Goal: Information Seeking & Learning: Learn about a topic

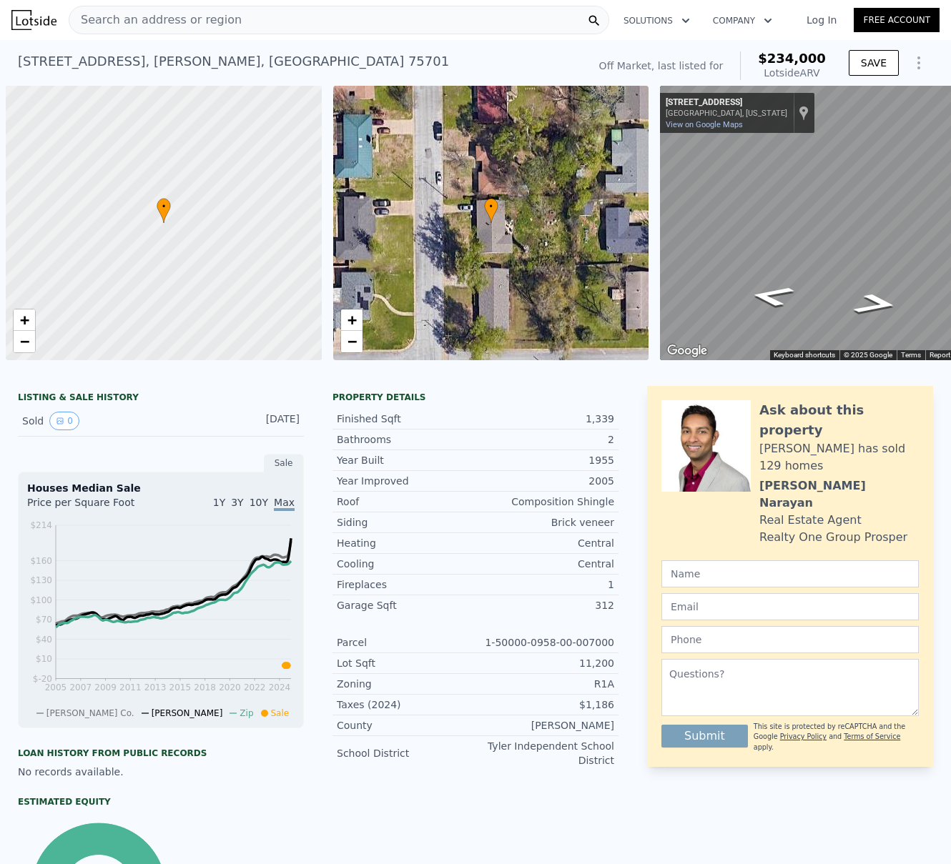
scroll to position [0, 6]
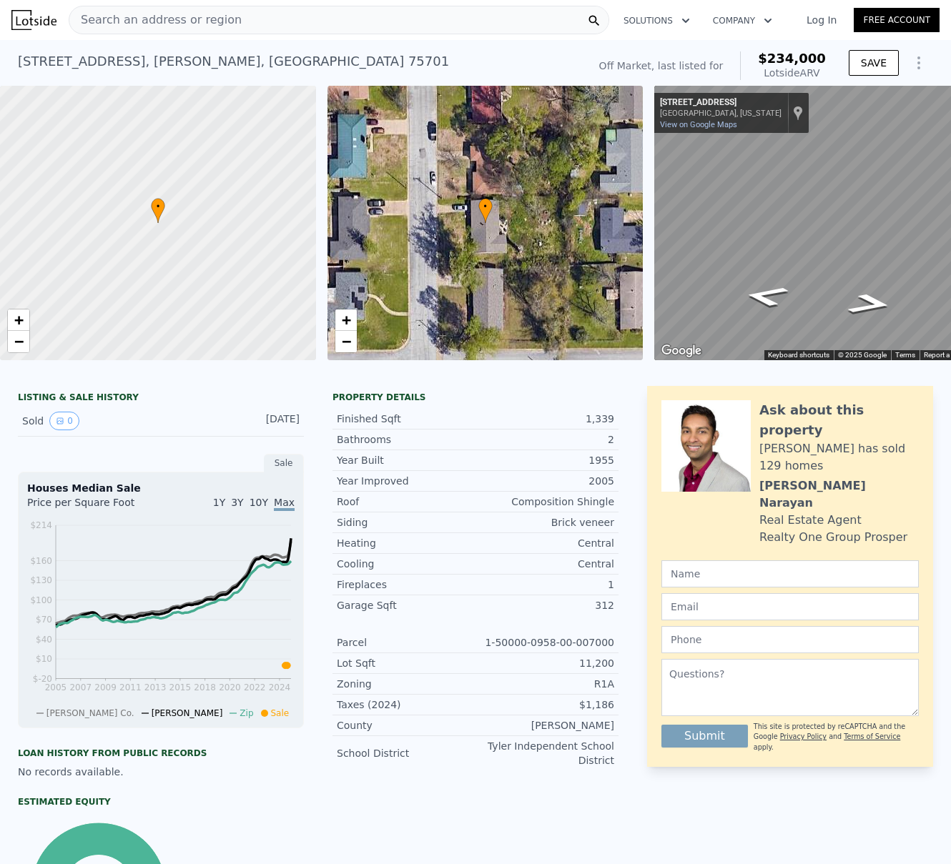
click at [161, 24] on span "Search an address or region" at bounding box center [155, 19] width 172 height 17
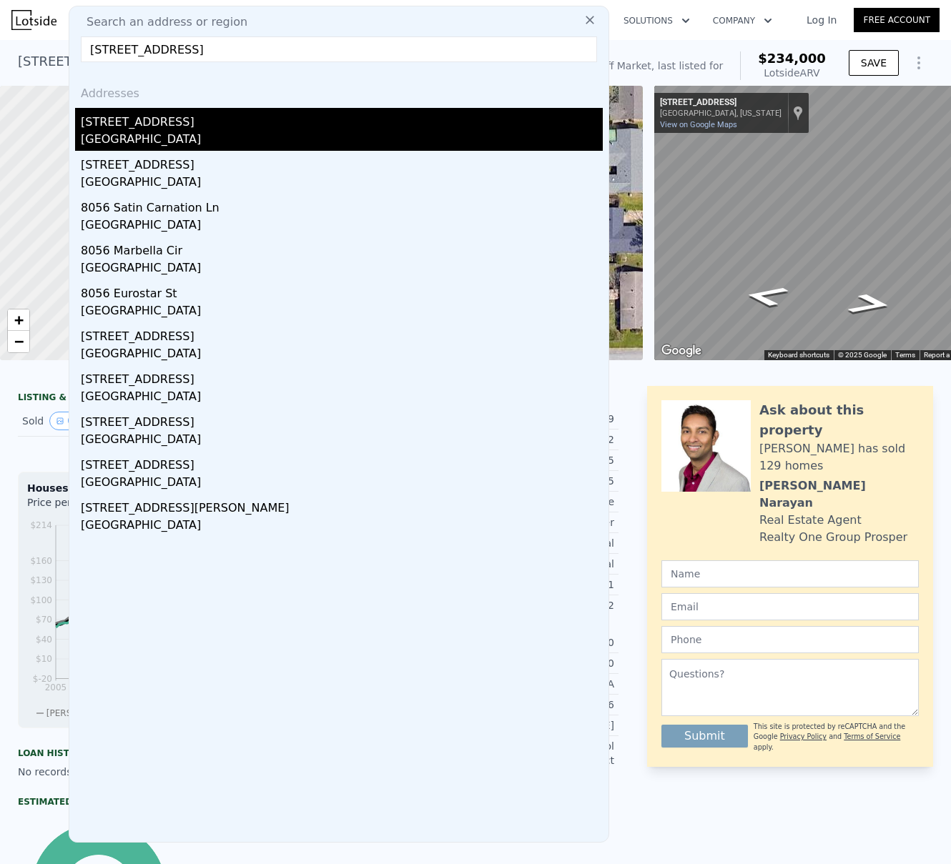
type input "[STREET_ADDRESS]"
click at [114, 124] on div "[STREET_ADDRESS]" at bounding box center [342, 119] width 522 height 23
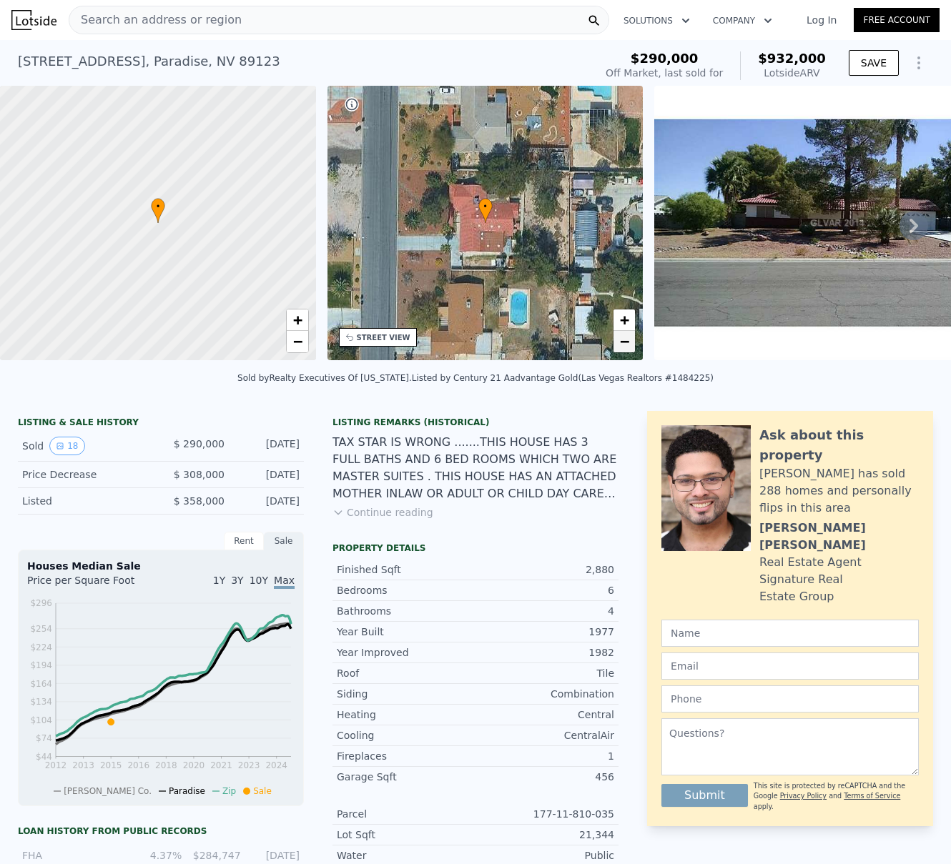
click at [626, 346] on span "−" at bounding box center [624, 341] width 9 height 18
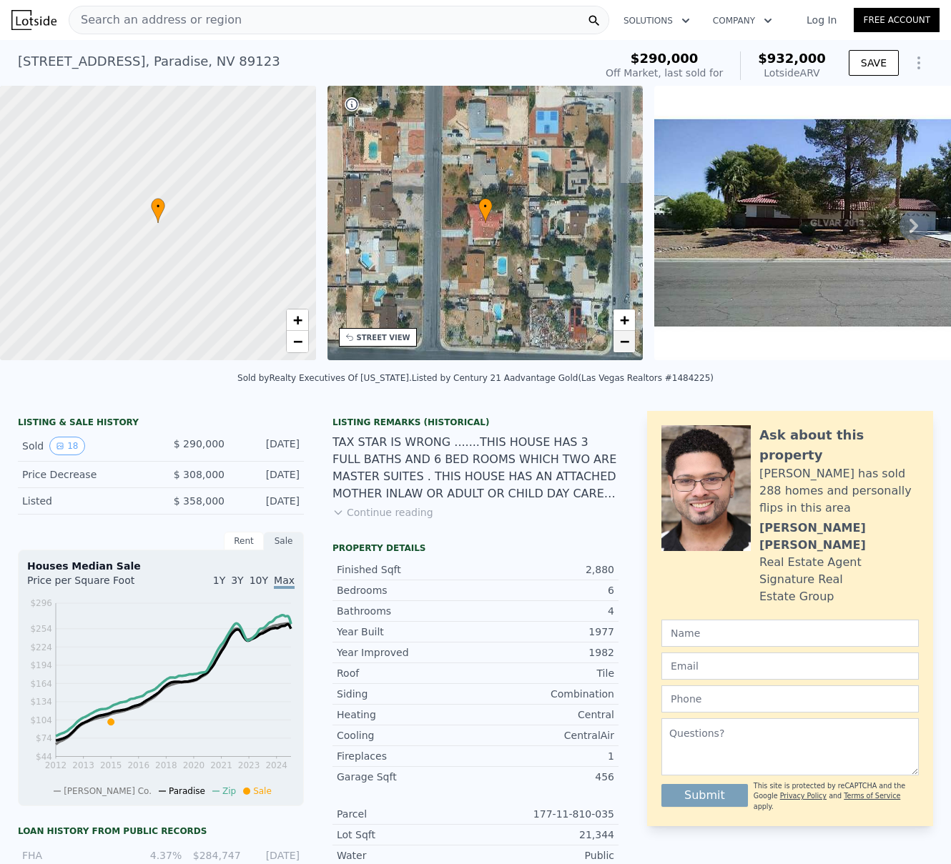
click at [626, 346] on span "−" at bounding box center [624, 341] width 9 height 18
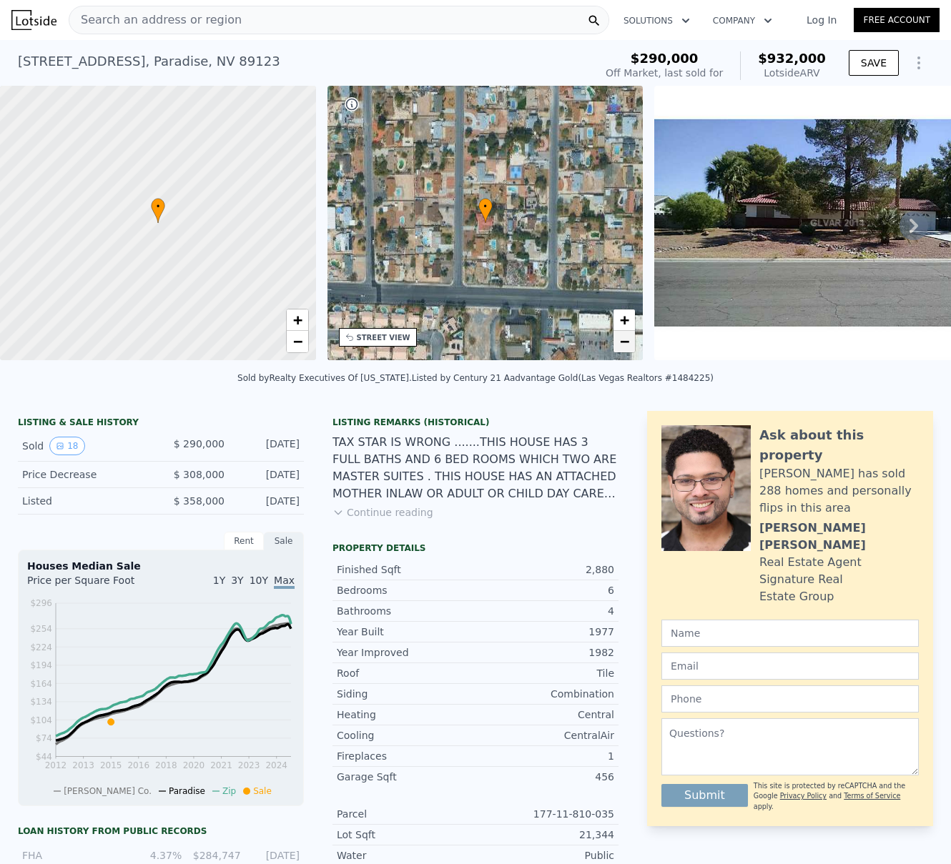
click at [626, 346] on span "−" at bounding box center [624, 341] width 9 height 18
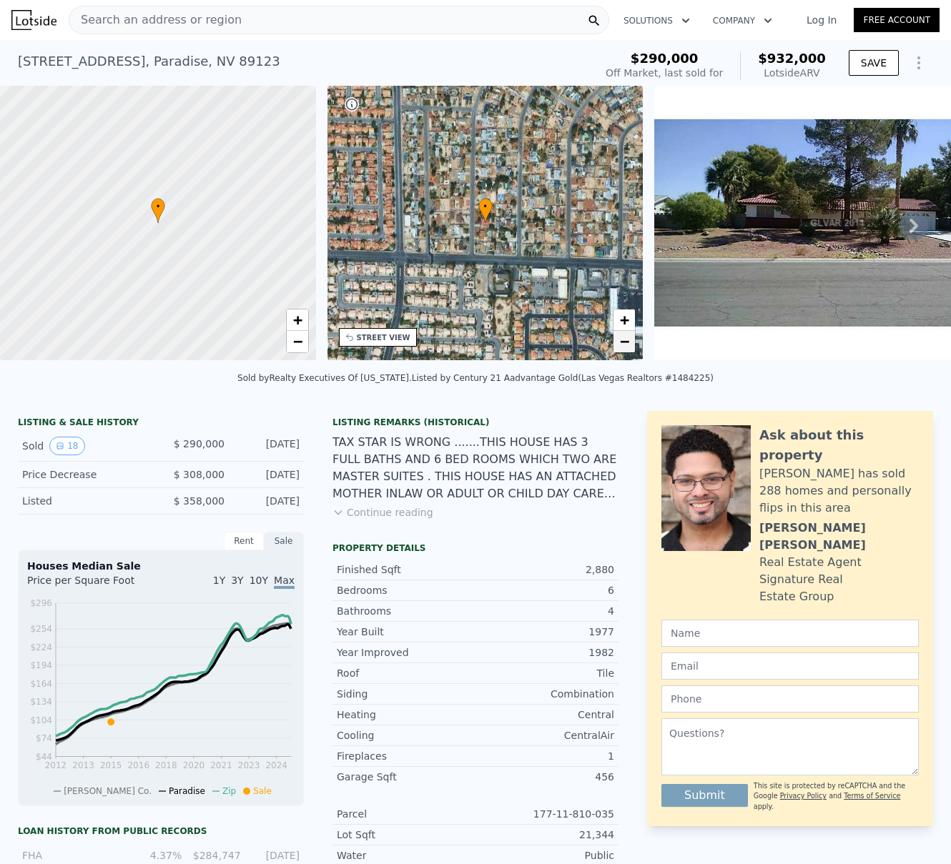
click at [626, 346] on span "−" at bounding box center [624, 341] width 9 height 18
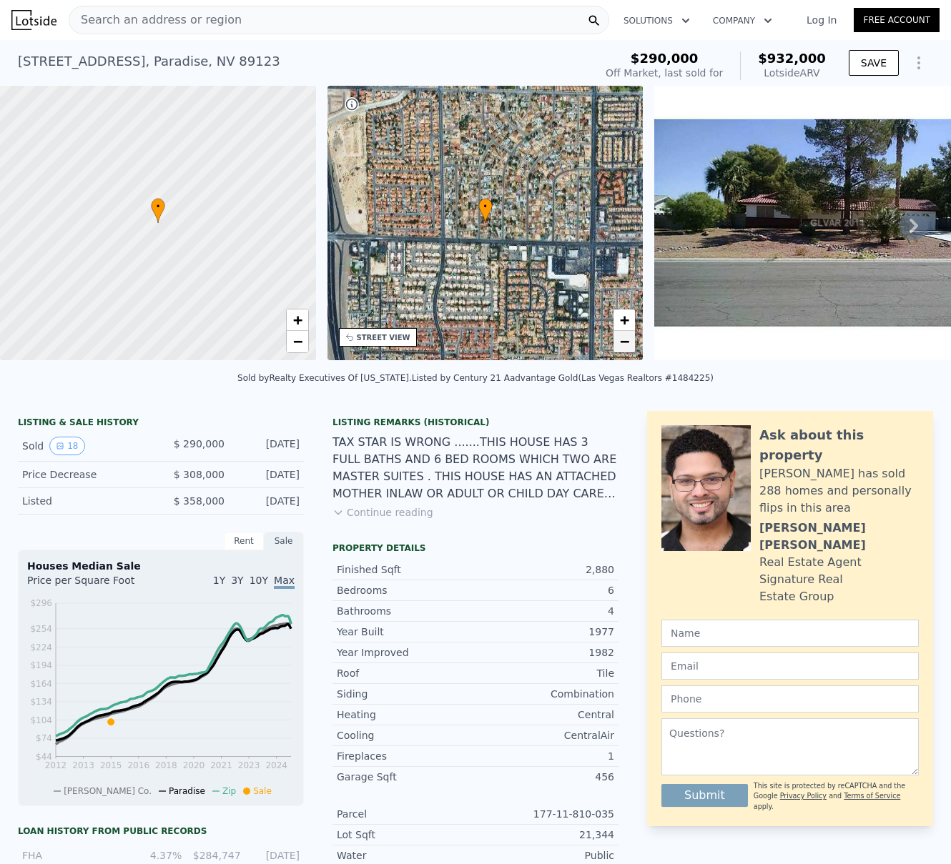
click at [626, 346] on span "−" at bounding box center [624, 341] width 9 height 18
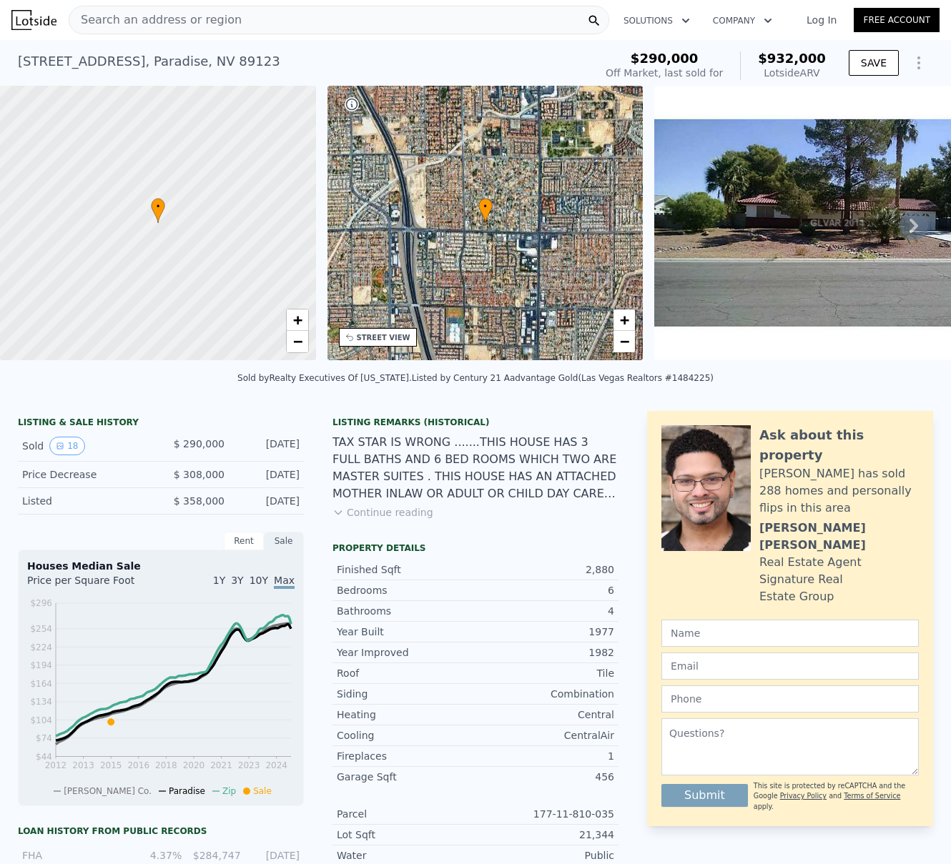
click at [629, 307] on div "• + −" at bounding box center [485, 223] width 316 height 275
click at [626, 314] on span "+" at bounding box center [624, 320] width 9 height 18
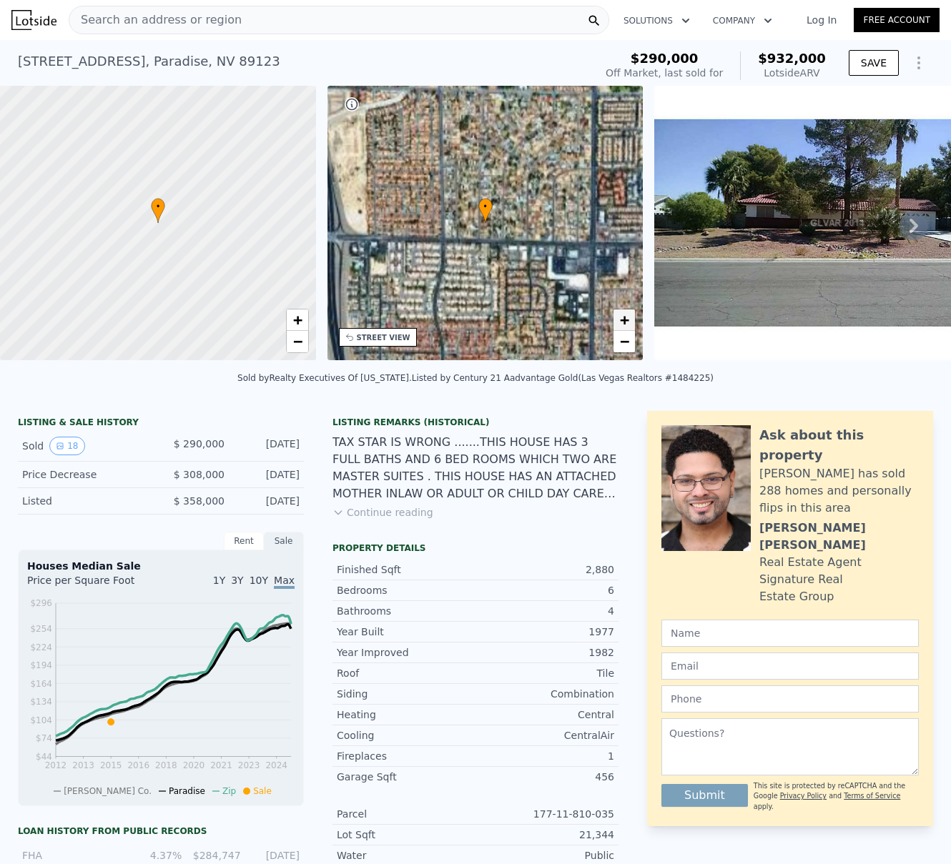
click at [626, 314] on span "+" at bounding box center [624, 320] width 9 height 18
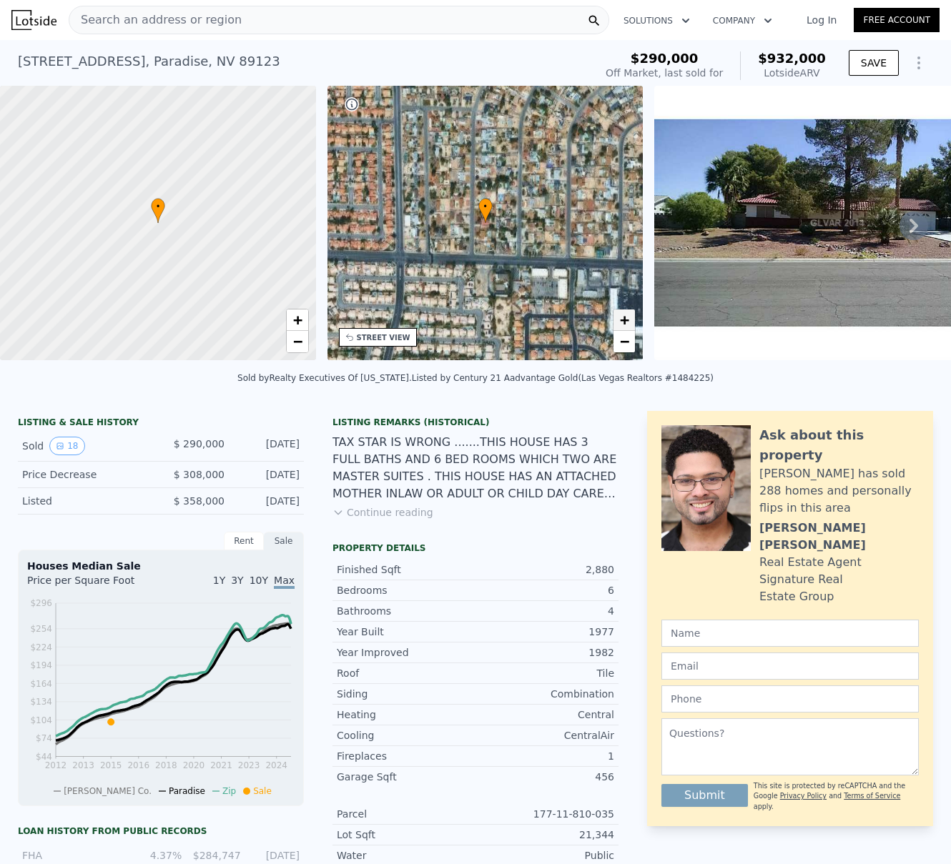
click at [626, 314] on span "+" at bounding box center [624, 320] width 9 height 18
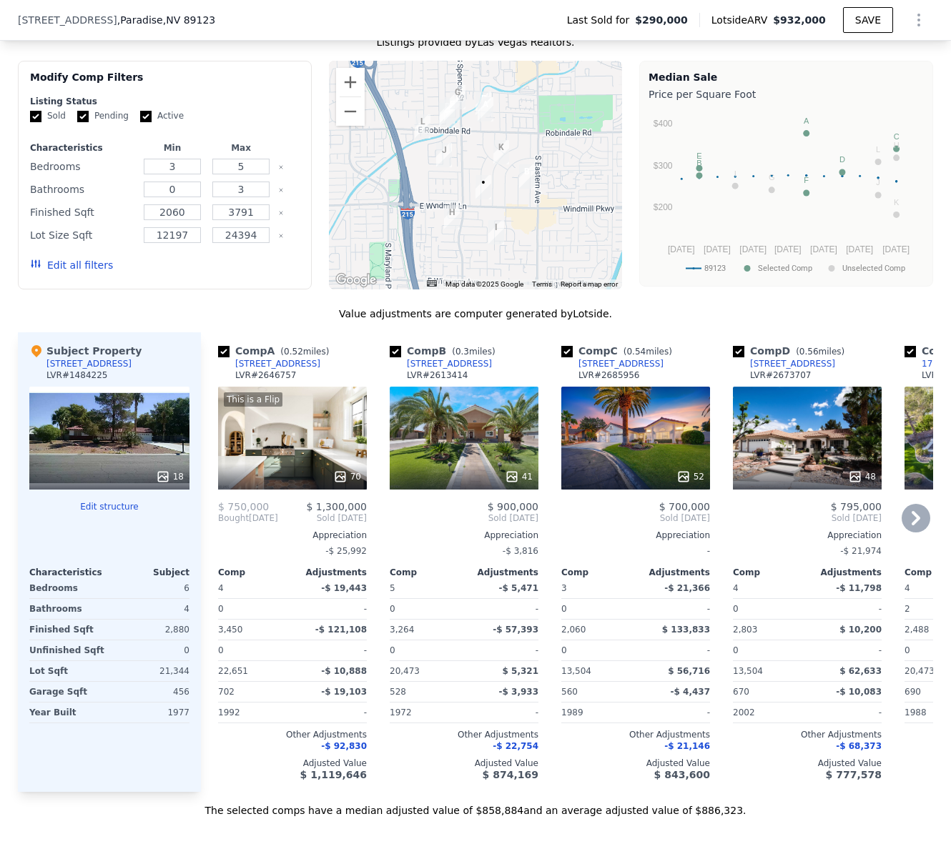
scroll to position [1028, 0]
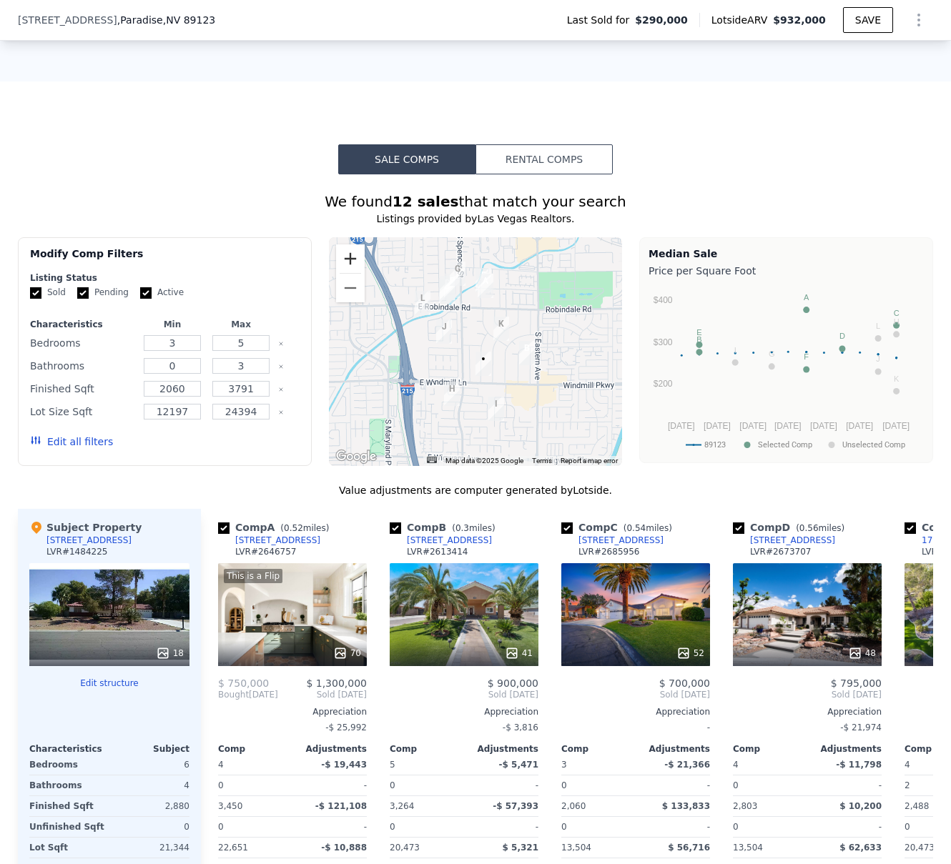
click at [342, 263] on button "Zoom in" at bounding box center [350, 259] width 29 height 29
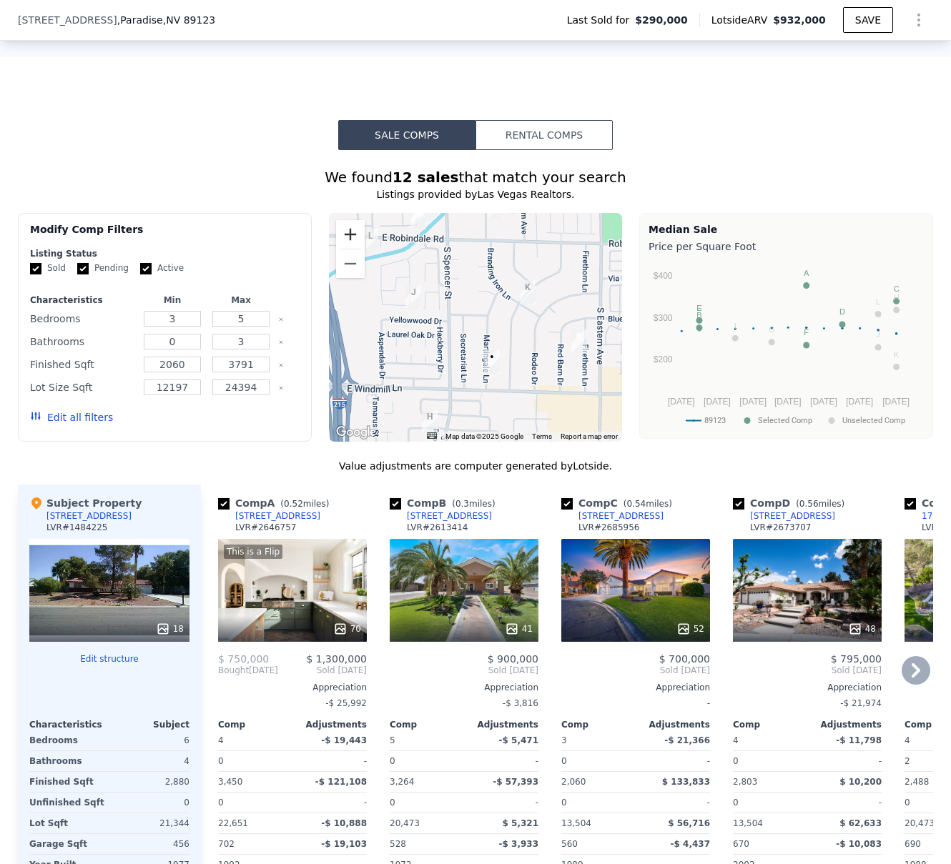
scroll to position [1053, 0]
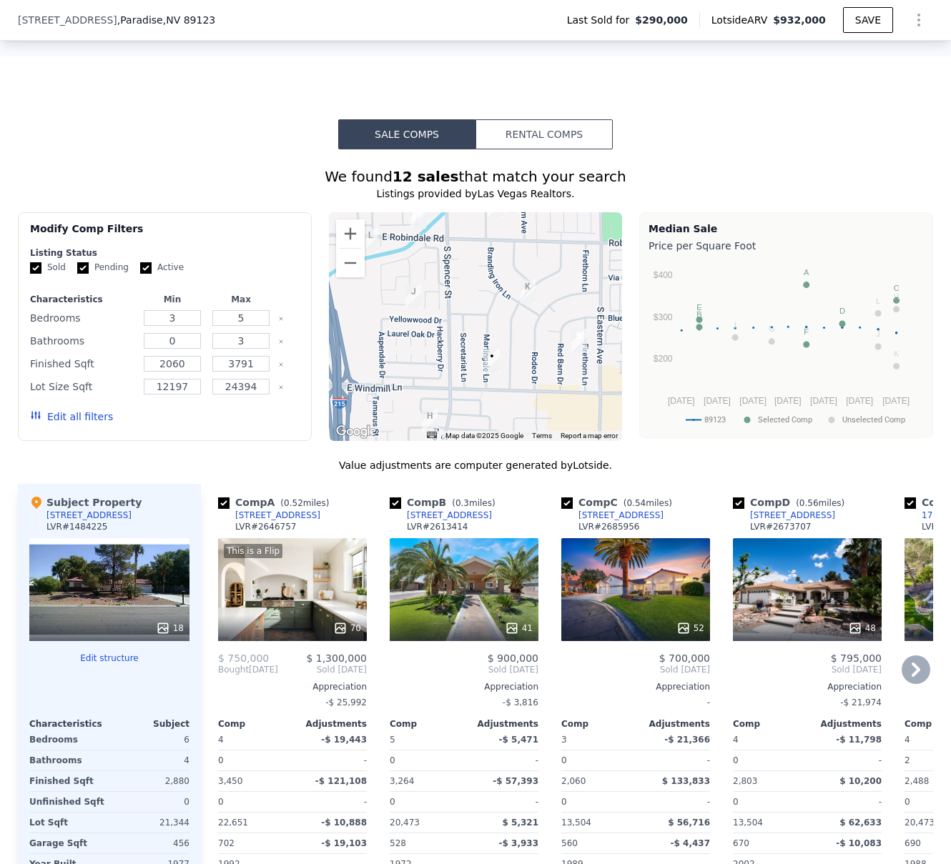
click at [311, 606] on div "This is a Flip 70" at bounding box center [292, 589] width 149 height 103
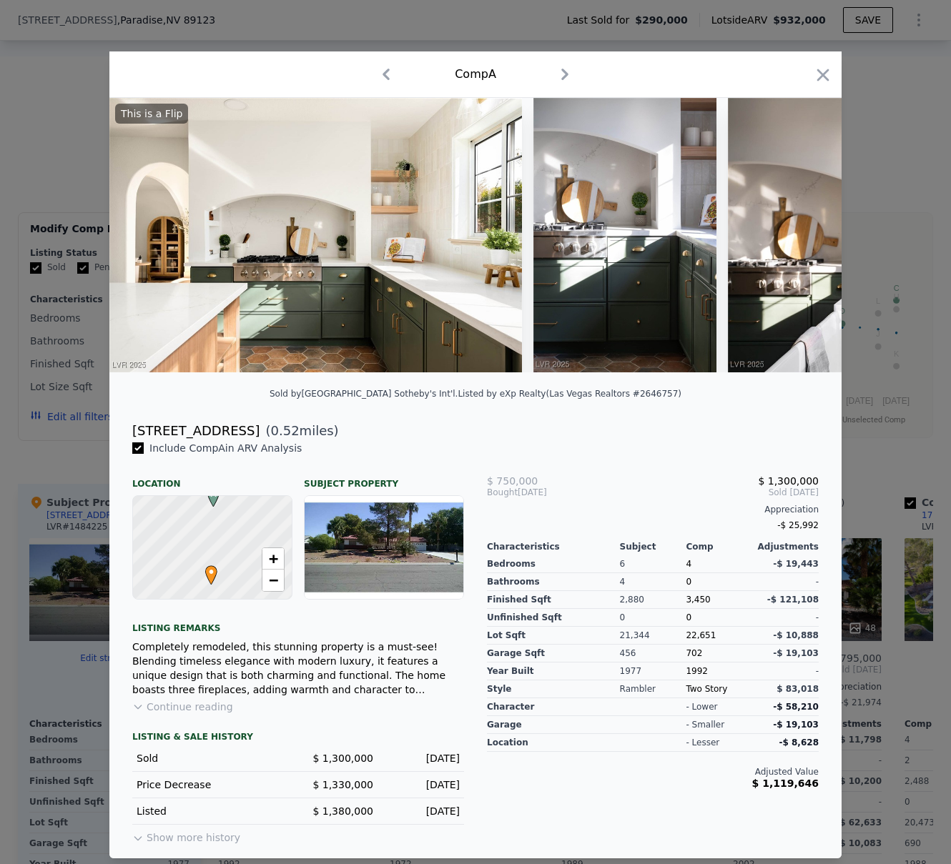
click at [205, 713] on button "Continue reading" at bounding box center [182, 707] width 101 height 14
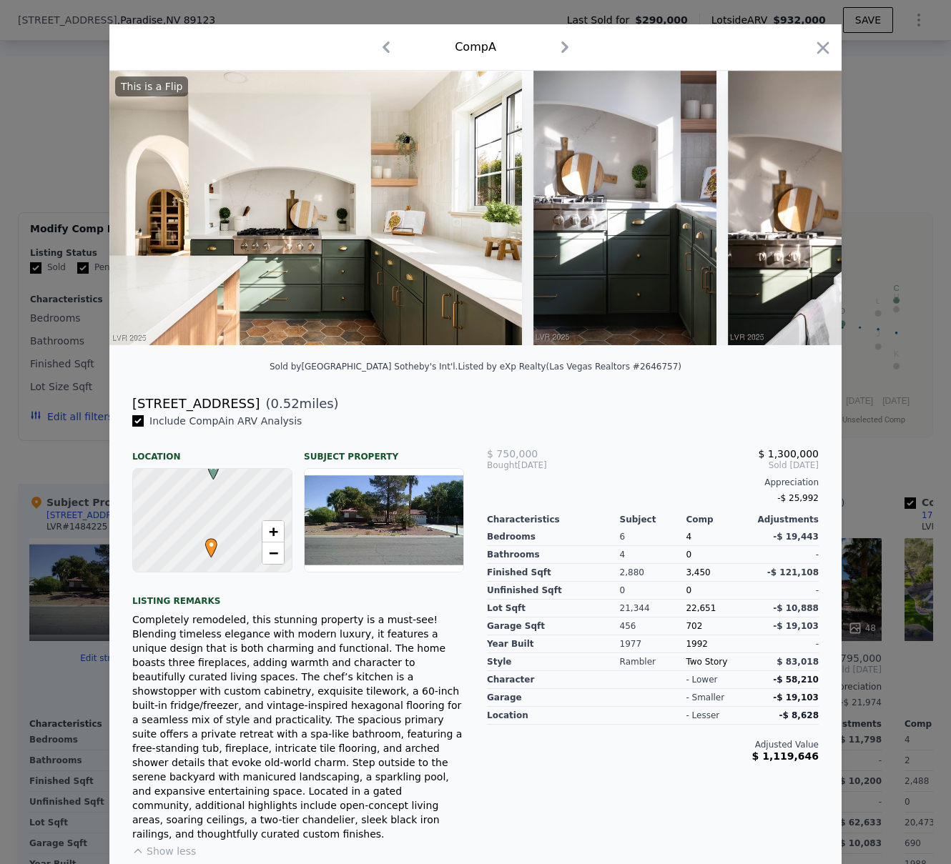
scroll to position [142, 0]
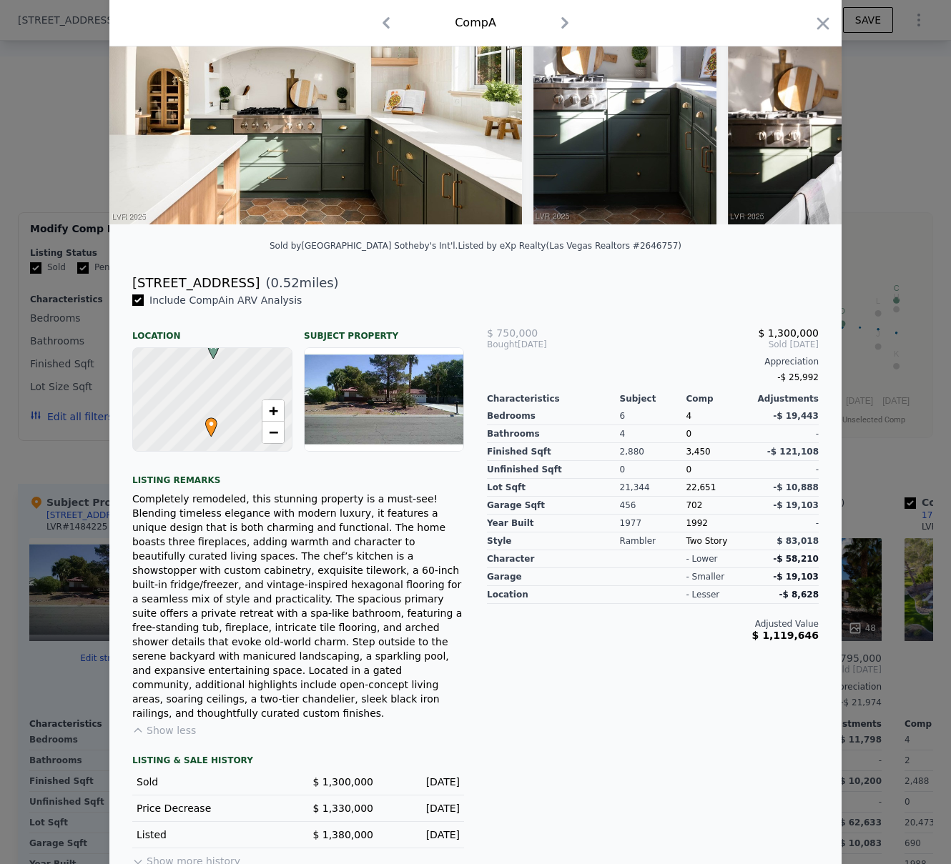
click at [202, 849] on button "Show more history" at bounding box center [186, 859] width 108 height 20
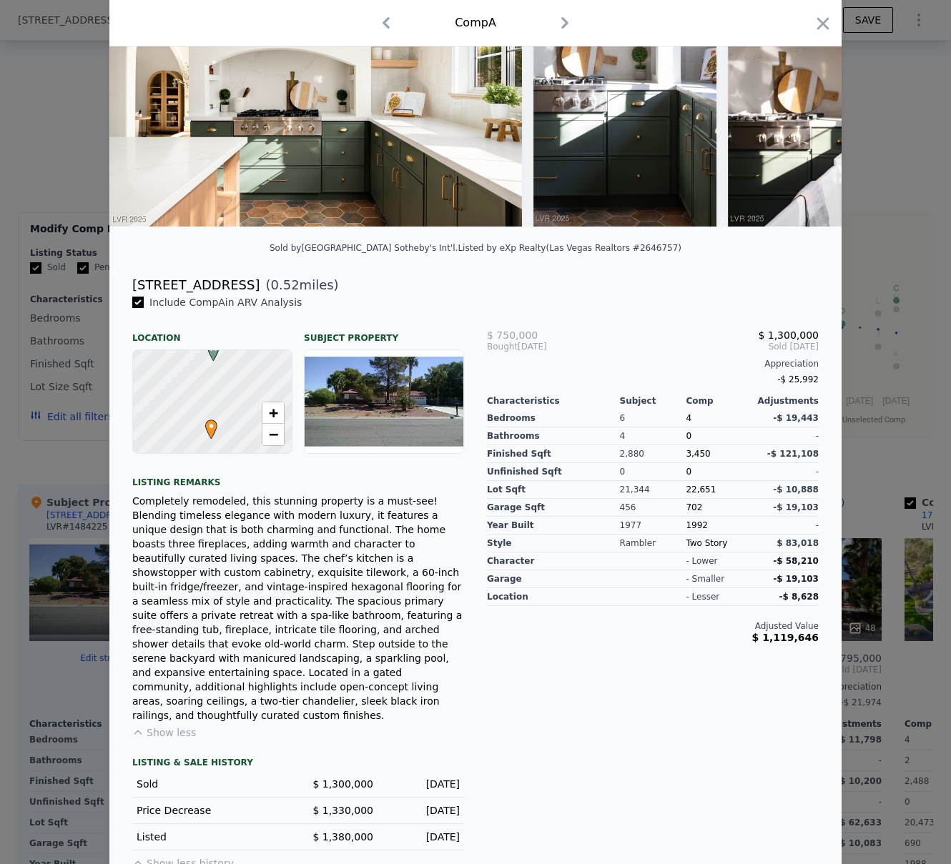
click at [167, 851] on button "Show less history" at bounding box center [183, 861] width 102 height 20
click at [180, 851] on button "Show more history" at bounding box center [186, 861] width 108 height 20
drag, startPoint x: 59, startPoint y: 460, endPoint x: 74, endPoint y: 462, distance: 14.4
click at [61, 460] on div at bounding box center [475, 432] width 951 height 864
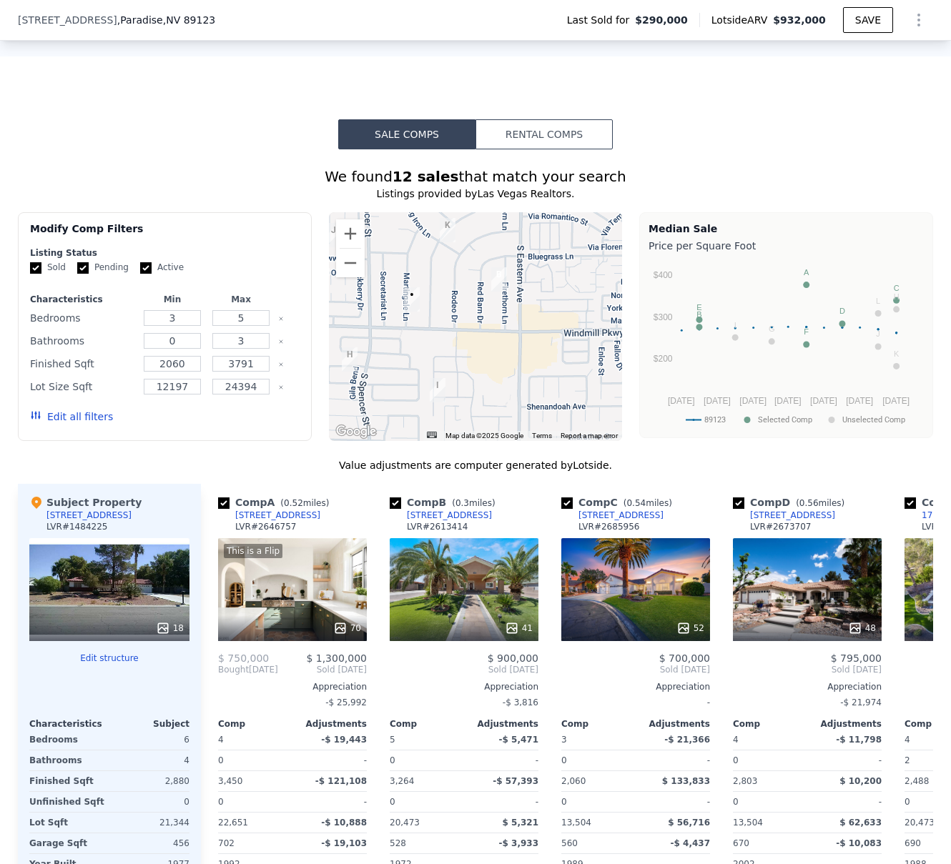
drag, startPoint x: 477, startPoint y: 369, endPoint x: 395, endPoint y: 306, distance: 103.0
click at [395, 306] on div at bounding box center [476, 326] width 294 height 229
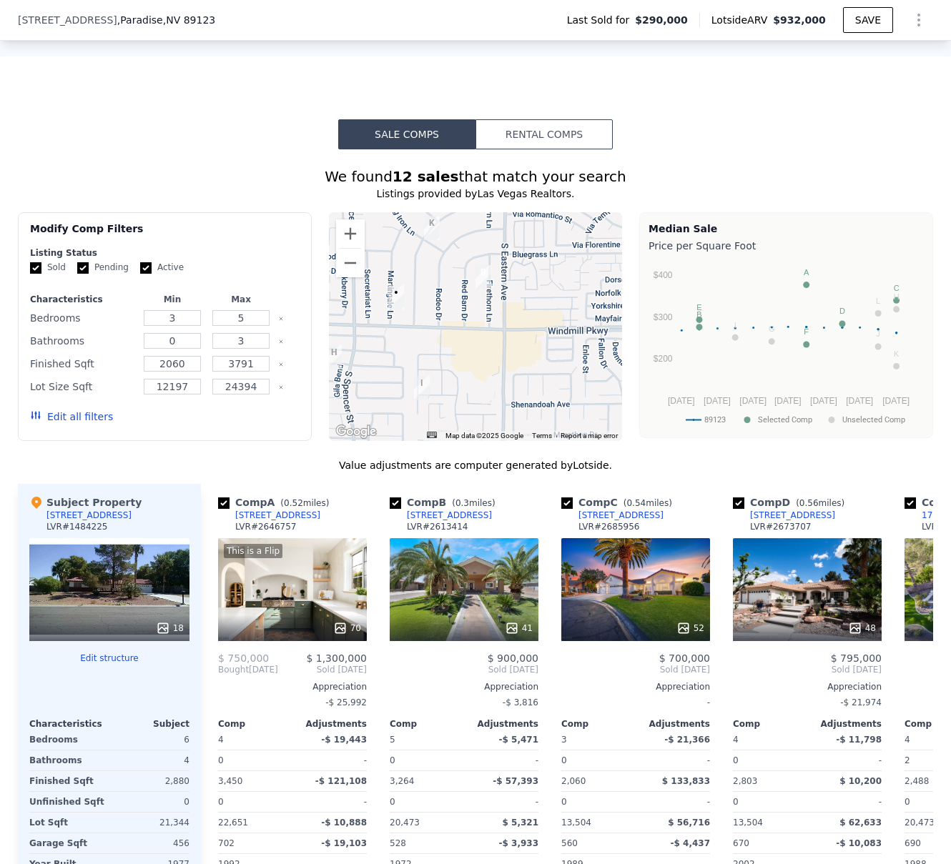
drag, startPoint x: 412, startPoint y: 358, endPoint x: 448, endPoint y: 347, distance: 38.2
click at [448, 347] on div at bounding box center [476, 326] width 294 height 229
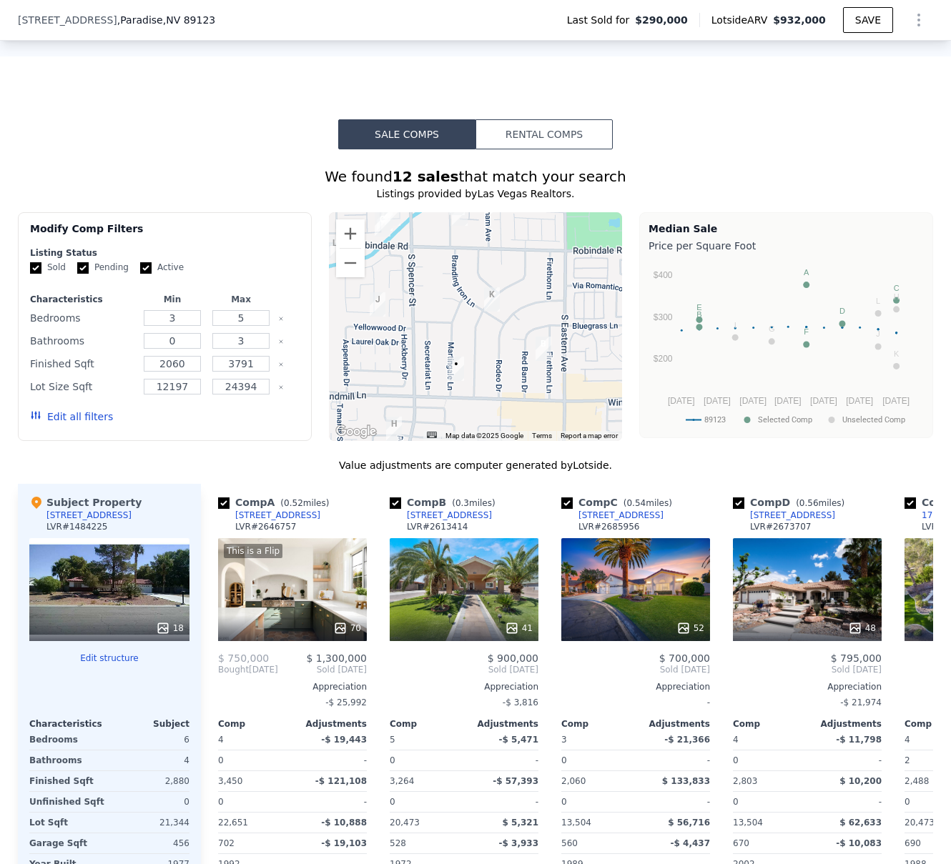
drag, startPoint x: 502, startPoint y: 356, endPoint x: 515, endPoint y: 441, distance: 86.1
click at [515, 441] on div "A B C D E F G H I J K L • Map Data Map data ©2025 Google Map data ©2025 Google …" at bounding box center [476, 326] width 294 height 229
